Goal: Transaction & Acquisition: Purchase product/service

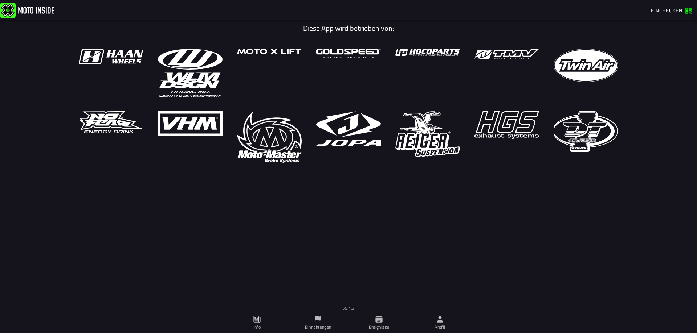
click at [675, 11] on span "Einchecken" at bounding box center [665, 11] width 31 height 8
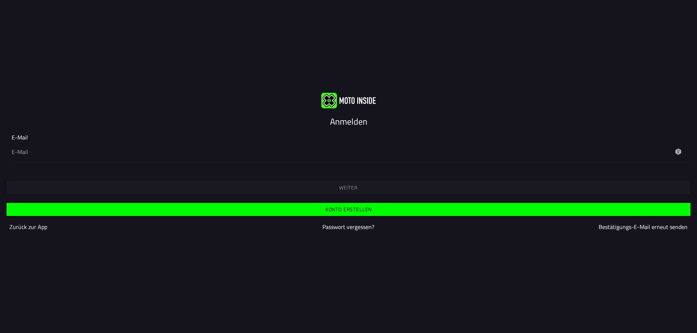
click at [333, 99] on img at bounding box center [348, 101] width 54 height 16
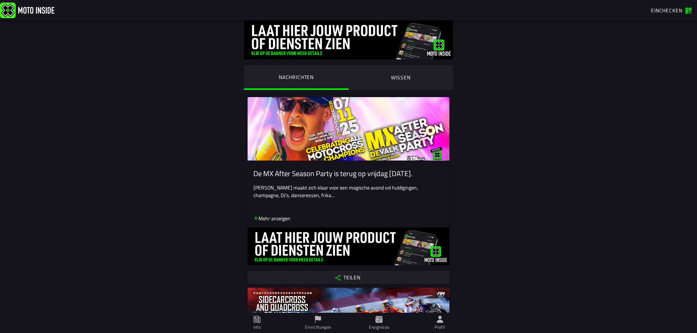
click at [670, 12] on span "Einchecken" at bounding box center [665, 11] width 31 height 8
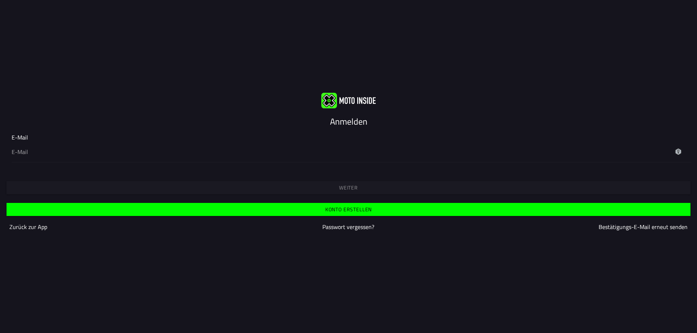
click at [302, 169] on div "Weiter" at bounding box center [348, 181] width 697 height 26
click at [23, 153] on input "email" at bounding box center [348, 152] width 673 height 9
type input "[EMAIL_ADDRESS][DOMAIN_NAME]"
click at [0, 0] on slot "Weiter" at bounding box center [0, 0] width 0 height 0
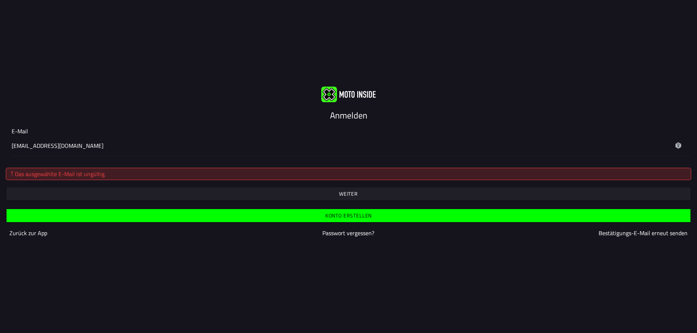
click at [331, 96] on img at bounding box center [348, 94] width 54 height 16
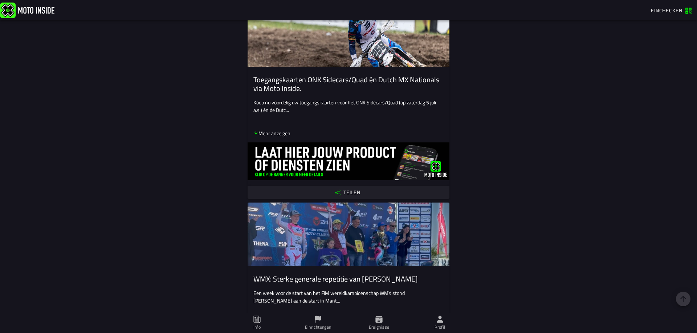
scroll to position [508, 0]
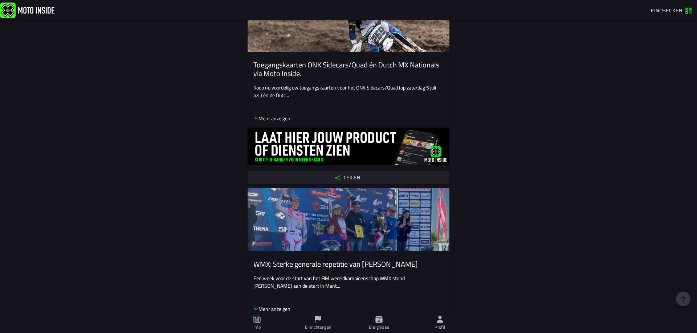
click at [258, 322] on icon at bounding box center [257, 320] width 8 height 8
click at [442, 324] on span "Profil" at bounding box center [440, 323] width 52 height 20
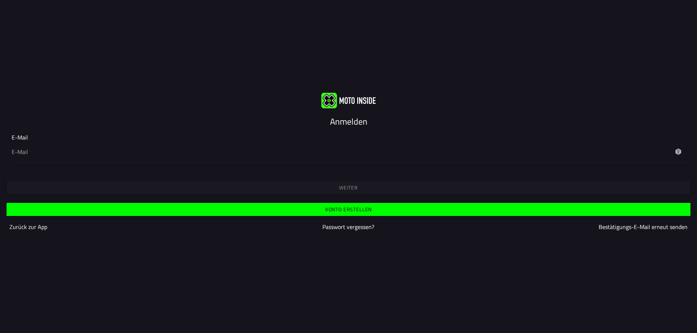
click at [0, 0] on slot "Konto erstellen" at bounding box center [0, 0] width 0 height 0
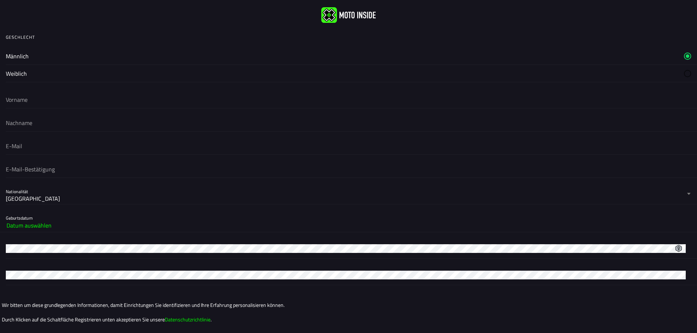
click at [82, 57] on label "Männlich" at bounding box center [348, 56] width 685 height 17
click at [79, 101] on input "text" at bounding box center [348, 100] width 685 height 16
type input "[PERSON_NAME]"
type input "[EMAIL_ADDRESS][DOMAIN_NAME]"
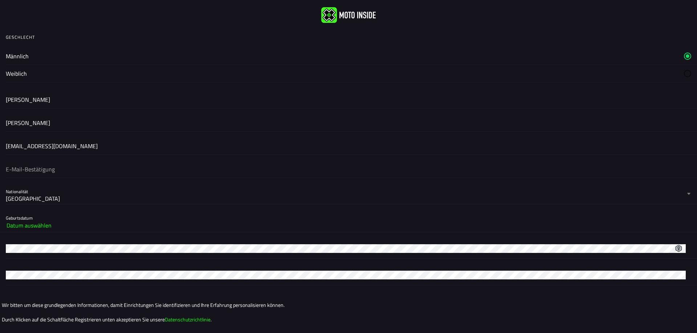
type input "[EMAIL_ADDRESS][DOMAIN_NAME]"
click at [82, 198] on div "[GEOGRAPHIC_DATA]" at bounding box center [345, 198] width 679 height 9
click at [82, 198] on button "Nationalität [GEOGRAPHIC_DATA]" at bounding box center [348, 194] width 685 height 20
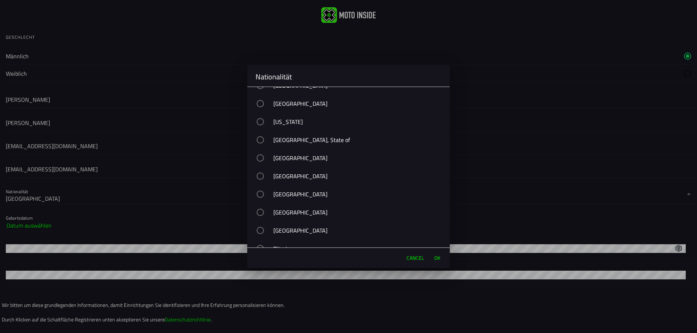
scroll to position [3067, 0]
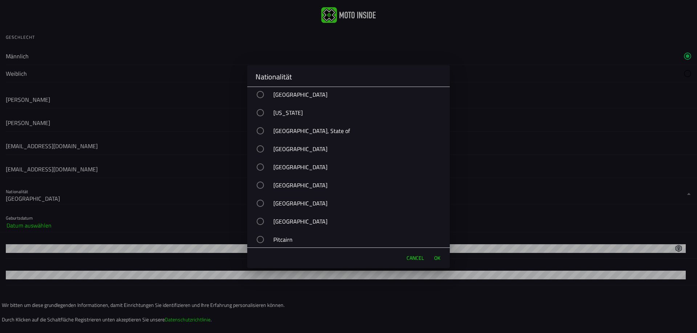
click at [314, 76] on h2 "Nationalität" at bounding box center [348, 77] width 186 height 9
click at [264, 206] on div "button" at bounding box center [259, 204] width 7 height 7
click at [434, 262] on span "OK" at bounding box center [437, 258] width 6 height 7
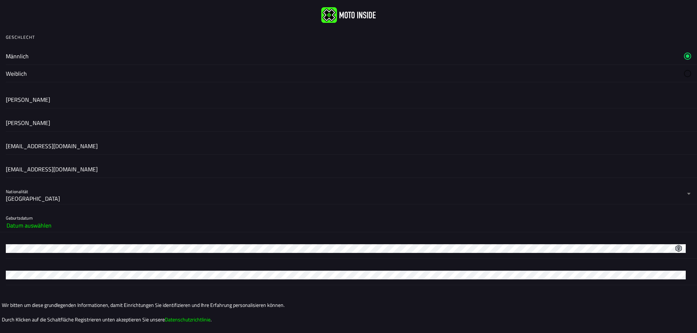
click at [220, 228] on button "Datum auswählen" at bounding box center [348, 225] width 683 height 13
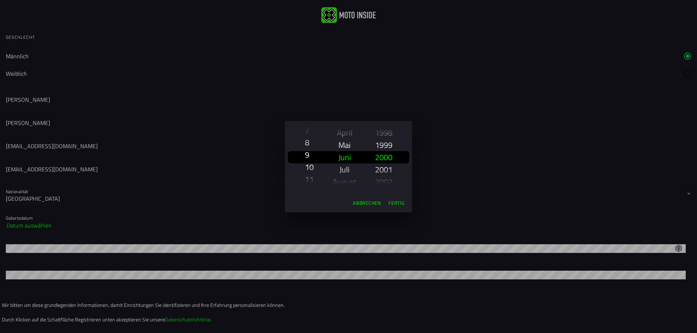
scroll to position [106, 0]
click at [312, 145] on div "8" at bounding box center [309, 145] width 9 height 12
click at [0, 0] on slot "Dezember" at bounding box center [0, 0] width 0 height 0
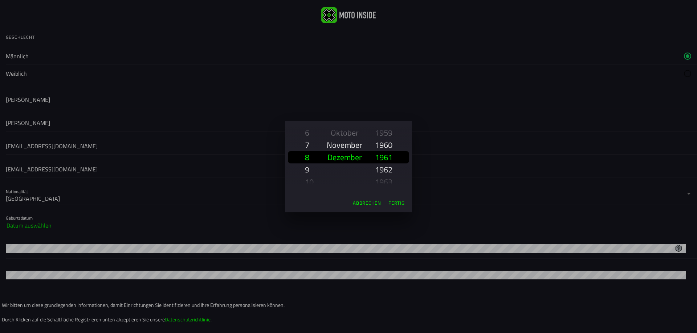
click at [0, 0] on slot "1960" at bounding box center [0, 0] width 0 height 0
click at [0, 0] on slot "Fertig" at bounding box center [0, 0] width 0 height 0
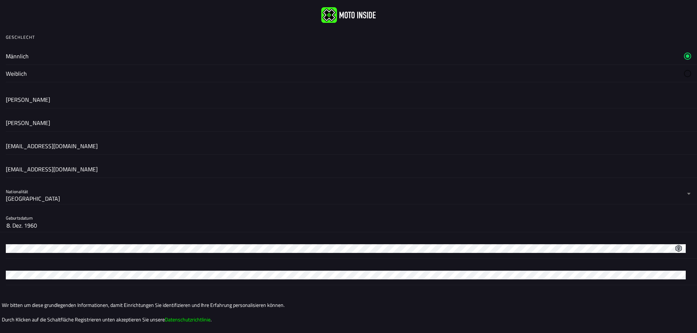
click at [257, 254] on div at bounding box center [348, 248] width 685 height 20
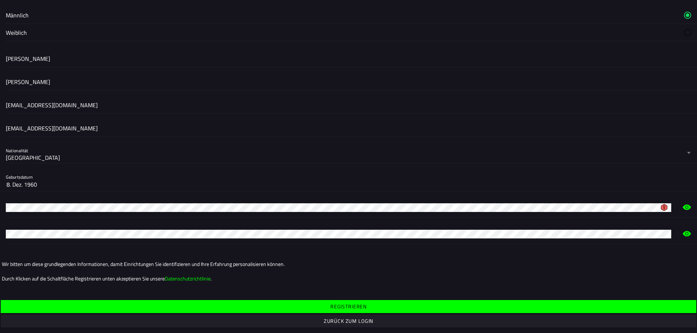
scroll to position [44, 0]
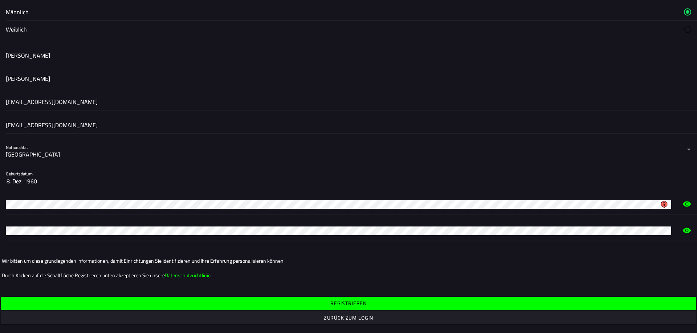
click at [0, 0] on slot "Registrieren" at bounding box center [0, 0] width 0 height 0
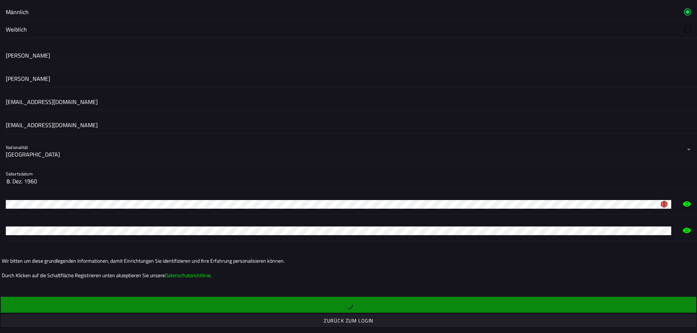
scroll to position [0, 0]
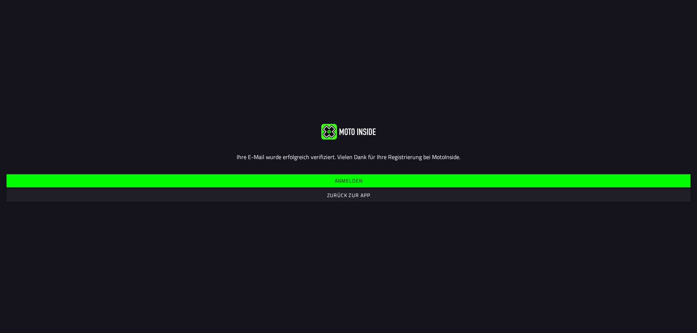
click at [0, 0] on slot "Anmelden" at bounding box center [0, 0] width 0 height 0
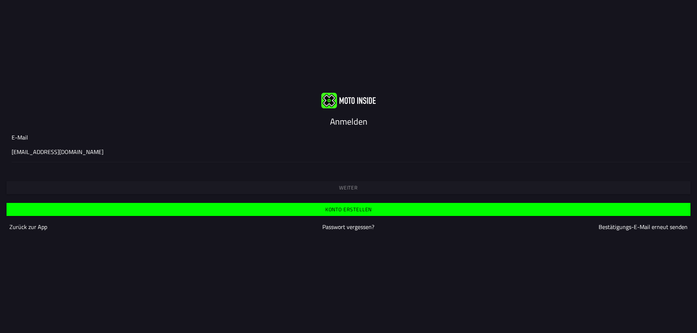
type input "[EMAIL_ADDRESS][DOMAIN_NAME]"
click at [0, 0] on slot "Weiter" at bounding box center [0, 0] width 0 height 0
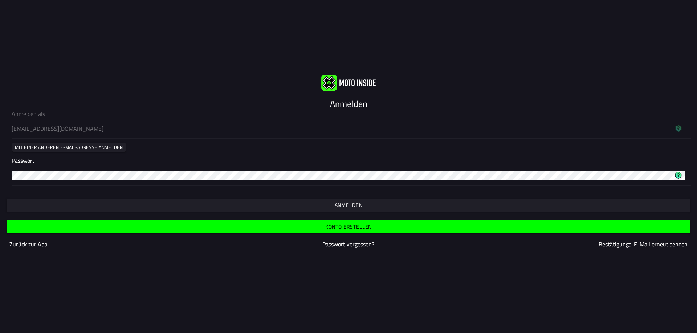
click at [0, 0] on slot "Anmelden" at bounding box center [0, 0] width 0 height 0
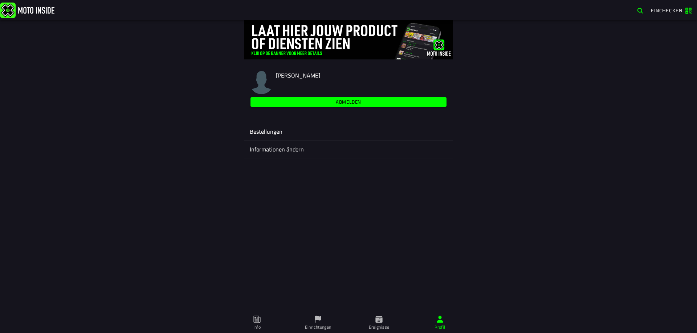
click at [268, 132] on ion-label "Bestellungen" at bounding box center [348, 131] width 197 height 9
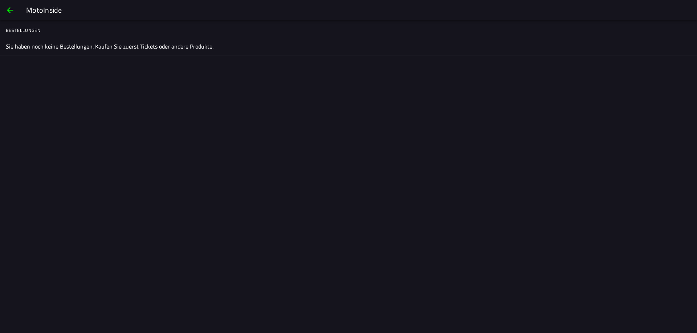
click at [12, 11] on span "back" at bounding box center [10, 9] width 9 height 17
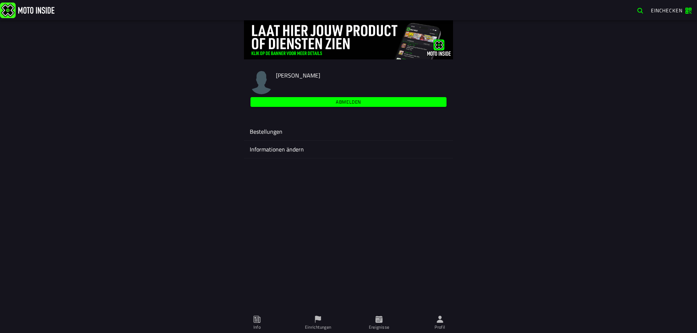
click at [377, 323] on icon at bounding box center [378, 319] width 7 height 7
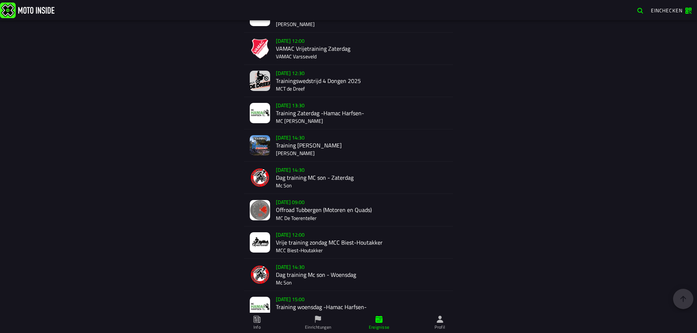
scroll to position [326, 0]
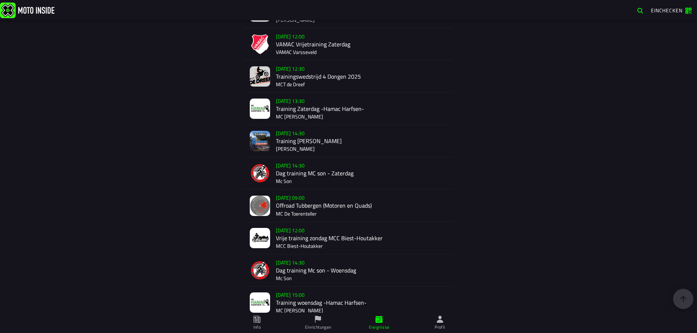
click at [304, 210] on div "Su 19 Oct - 09:00 Offroad Tubbergen (Motoren en Quads) MC De Toerenteller" at bounding box center [361, 206] width 171 height 32
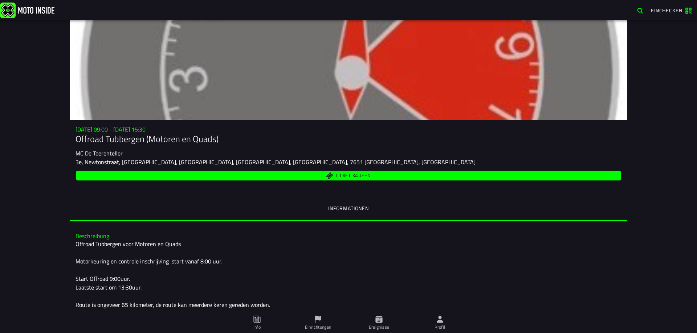
click at [349, 175] on span "Ticket kaufen" at bounding box center [352, 175] width 35 height 5
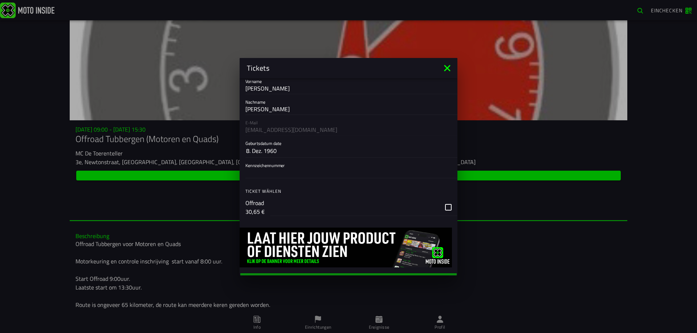
scroll to position [34, 0]
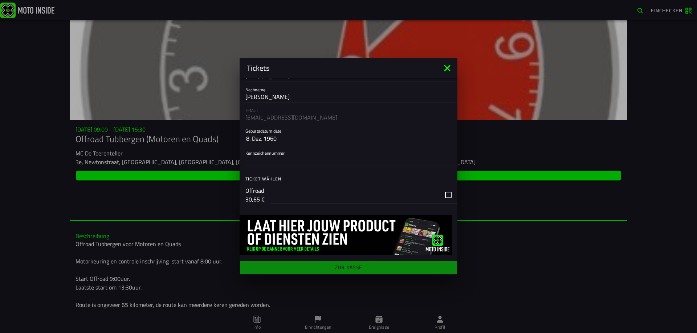
click at [346, 268] on div "Anmeldeformular Vorname Thomas Nachname van den Berg E-Mail thomasvdbiip@gmail.…" at bounding box center [348, 176] width 218 height 197
click at [442, 195] on div "button" at bounding box center [363, 194] width 187 height 17
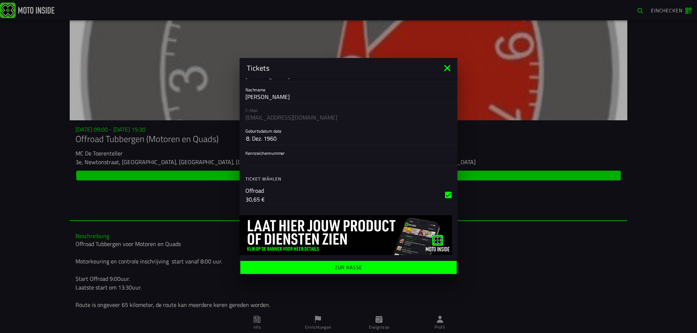
click at [352, 267] on ion-label "Zur Kasse" at bounding box center [348, 267] width 28 height 5
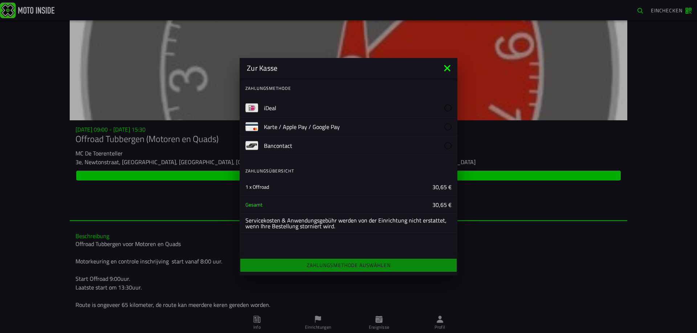
click at [349, 265] on div "Zahlungsmethode auswählen" at bounding box center [348, 266] width 218 height 16
click at [334, 265] on div "Zahlungsmethode auswählen" at bounding box center [348, 266] width 218 height 16
click at [0, 0] on slot "Karte / Apple Pay / Google Pay" at bounding box center [0, 0] width 0 height 0
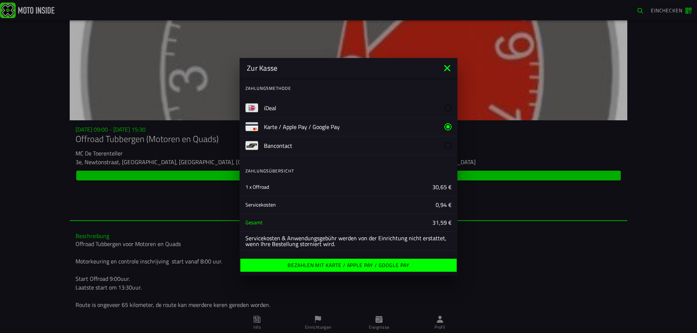
click at [351, 264] on ion-label "Bezahlen mit Karte / Apple Pay / Google Pay" at bounding box center [348, 265] width 122 height 5
